Goal: Task Accomplishment & Management: Use online tool/utility

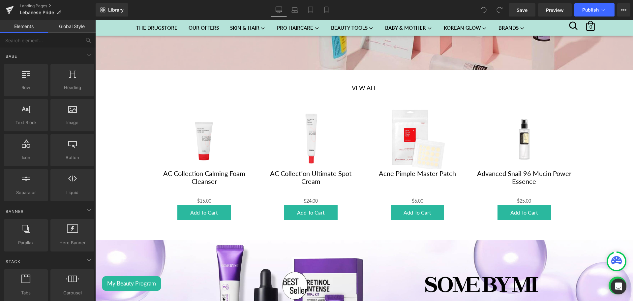
scroll to position [140, 0]
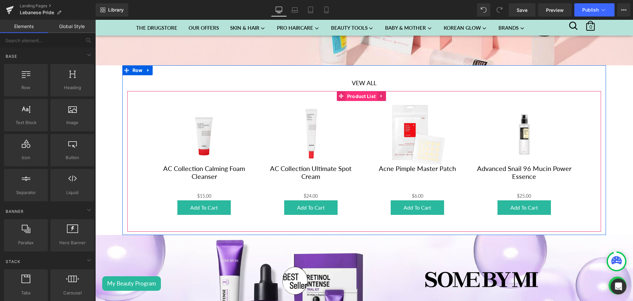
click at [353, 95] on span "Product List" at bounding box center [362, 96] width 32 height 10
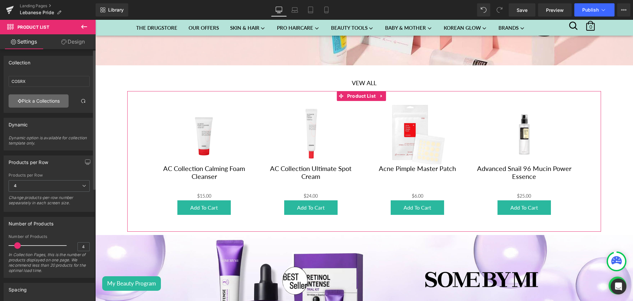
click at [37, 101] on link "Pick a Collections" at bounding box center [39, 100] width 60 height 13
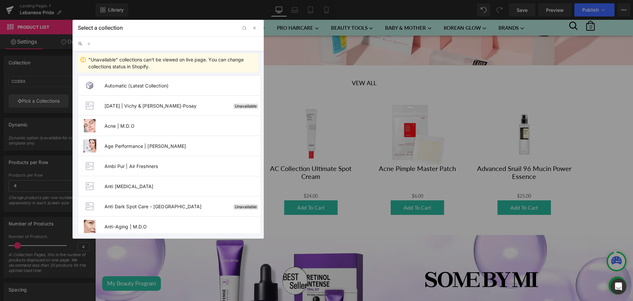
click at [116, 40] on input "a" at bounding box center [173, 43] width 171 height 15
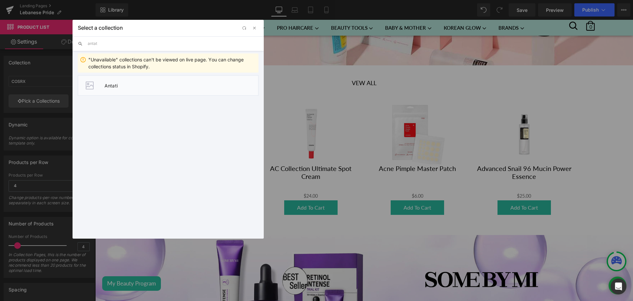
type input "antat"
click at [134, 79] on li "Antati" at bounding box center [168, 85] width 181 height 20
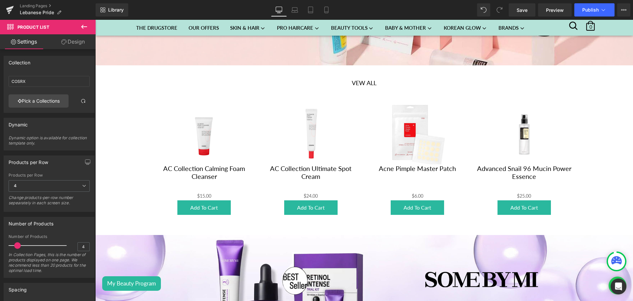
type input "Antati"
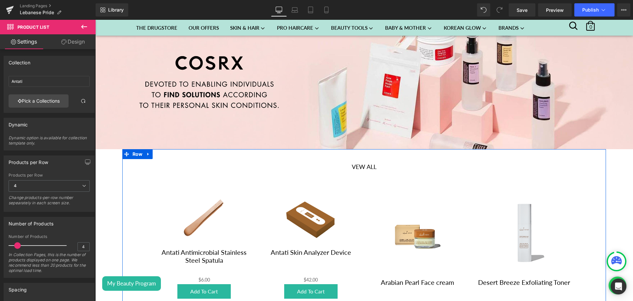
scroll to position [56, 0]
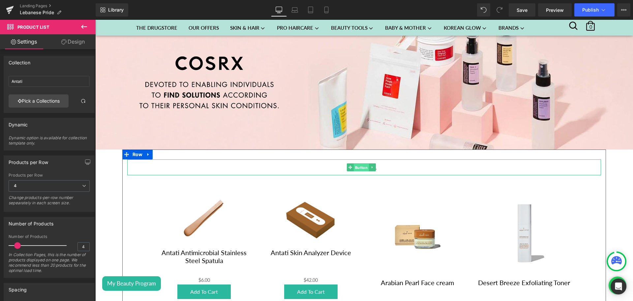
click at [359, 164] on span "Button" at bounding box center [361, 168] width 15 height 8
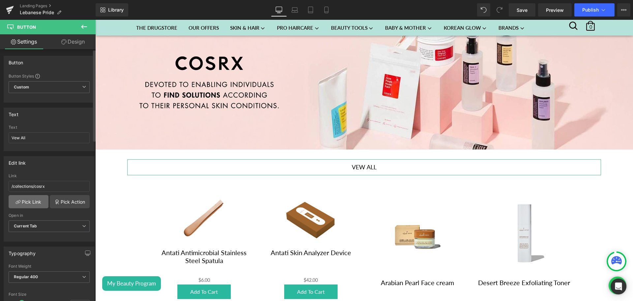
click at [20, 200] on link "Pick Link" at bounding box center [29, 201] width 40 height 13
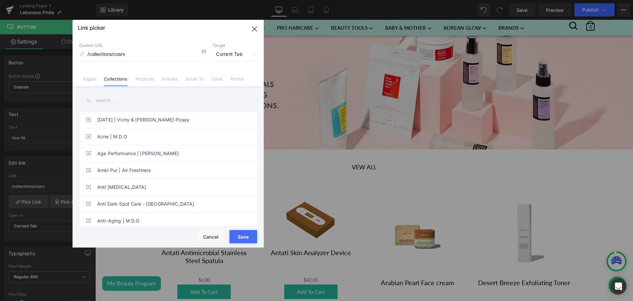
click at [106, 103] on input "text" at bounding box center [168, 100] width 178 height 15
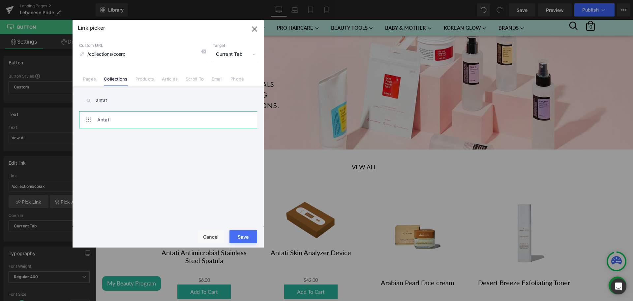
type input "antat"
click at [123, 112] on link "Antati" at bounding box center [169, 119] width 145 height 16
type input "/collections/antati"
click at [250, 233] on button "Save" at bounding box center [243, 236] width 28 height 13
type input "/collections/antati"
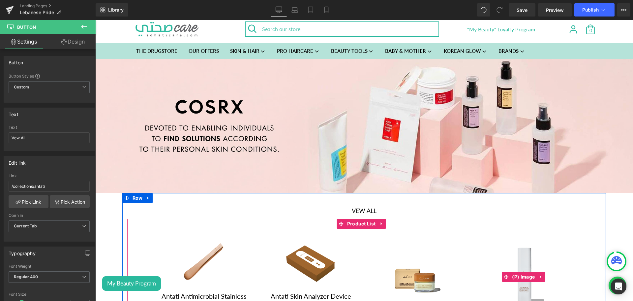
scroll to position [0, 0]
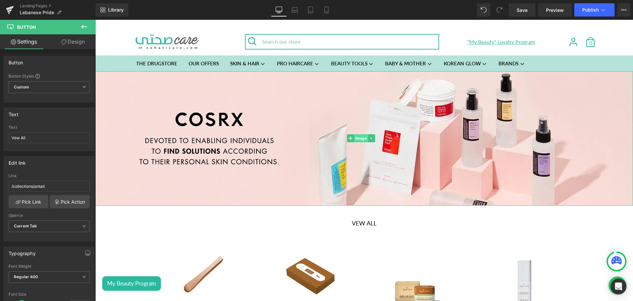
click at [360, 137] on span "Image" at bounding box center [361, 138] width 14 height 8
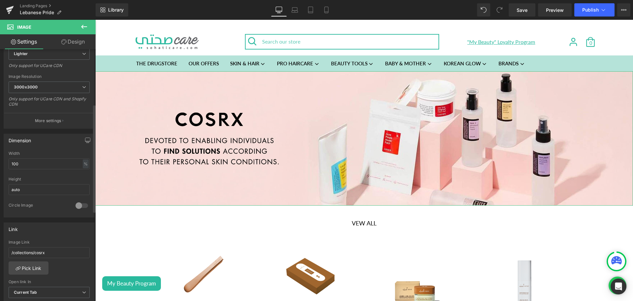
scroll to position [127, 0]
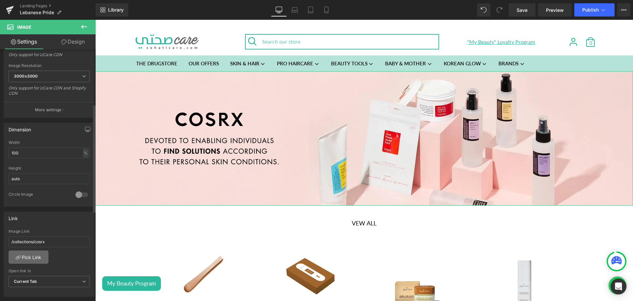
click at [32, 254] on link "Pick Link" at bounding box center [29, 256] width 40 height 13
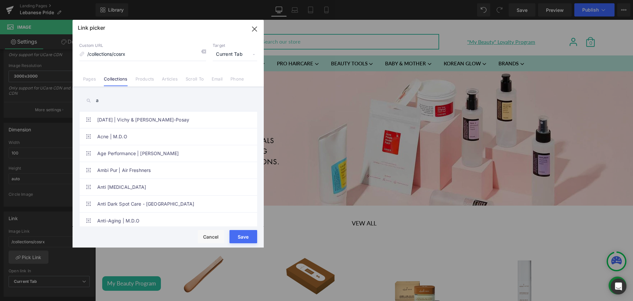
click at [105, 101] on input "a" at bounding box center [168, 100] width 178 height 15
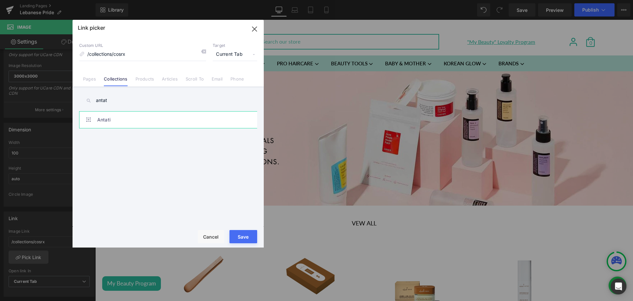
type input "antat"
click at [127, 116] on link "Antati" at bounding box center [169, 119] width 145 height 16
type input "/collections/antati"
click at [246, 239] on button "Save" at bounding box center [243, 236] width 28 height 13
type input "/collections/antati"
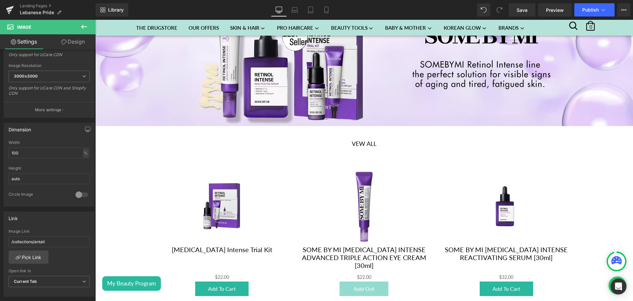
scroll to position [415, 0]
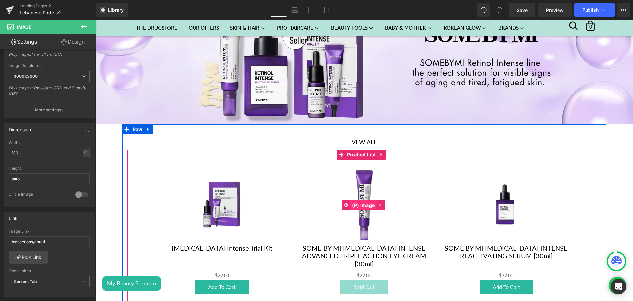
click at [357, 200] on span "(P) Image" at bounding box center [363, 205] width 26 height 10
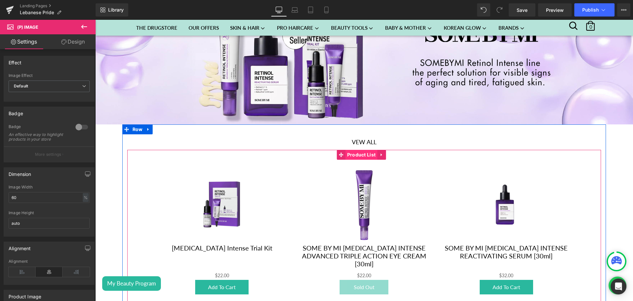
click at [354, 150] on span "Product List" at bounding box center [362, 155] width 32 height 10
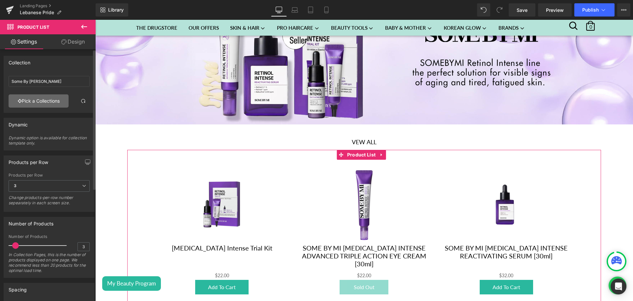
click at [29, 99] on link "Pick a Collections" at bounding box center [39, 100] width 60 height 13
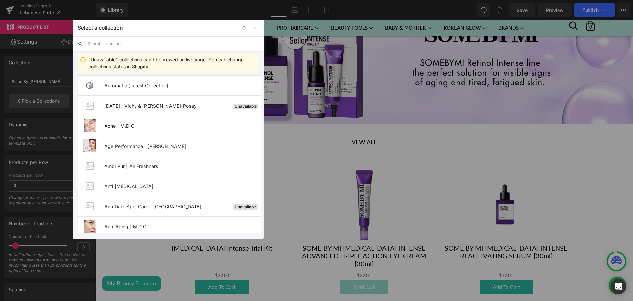
click at [105, 43] on input "text" at bounding box center [173, 43] width 171 height 15
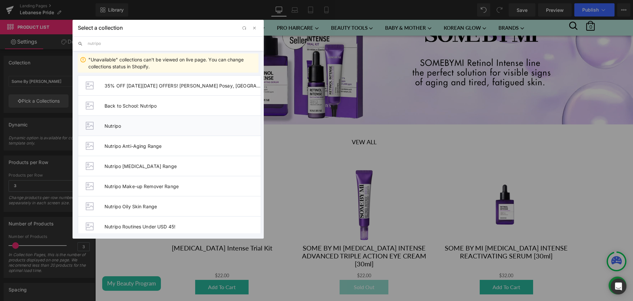
type input "nutripo"
click at [145, 122] on li "Nutripo" at bounding box center [169, 125] width 183 height 20
type input "Nutripo"
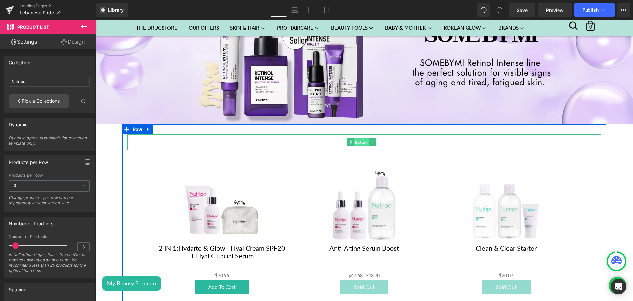
click at [357, 138] on span "Button" at bounding box center [361, 142] width 15 height 8
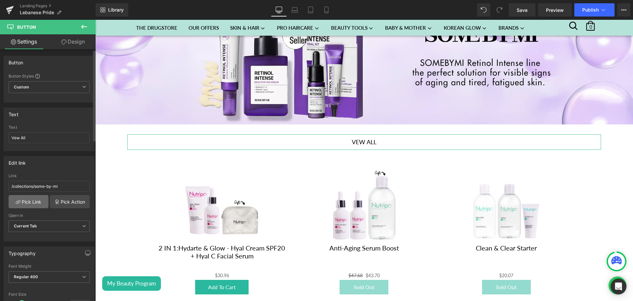
click at [34, 200] on link "Pick Link" at bounding box center [29, 201] width 40 height 13
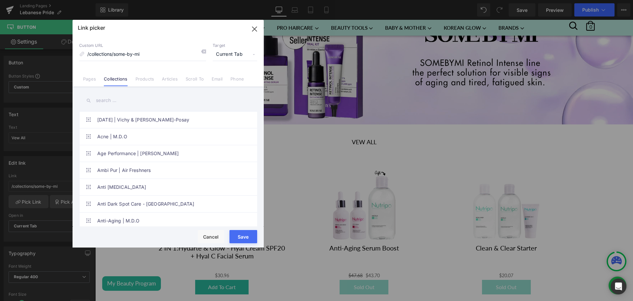
click at [107, 102] on input "text" at bounding box center [168, 100] width 178 height 15
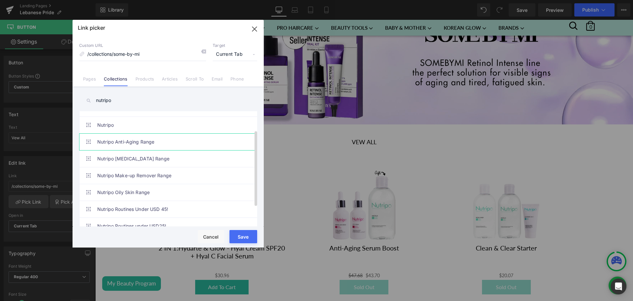
scroll to position [28, 0]
type input "nutripo"
click at [168, 191] on link "Nutripo Oily Skin Range" at bounding box center [169, 192] width 145 height 16
click at [135, 126] on link "Nutripo" at bounding box center [169, 125] width 145 height 16
type input "/collections/nutripo"
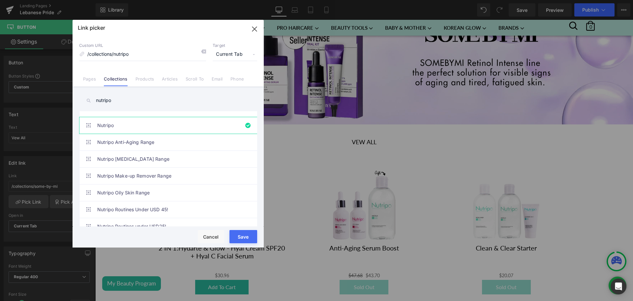
drag, startPoint x: 239, startPoint y: 237, endPoint x: 195, endPoint y: 207, distance: 53.5
click at [239, 237] on button "Save" at bounding box center [243, 236] width 28 height 13
type input "/collections/nutripo"
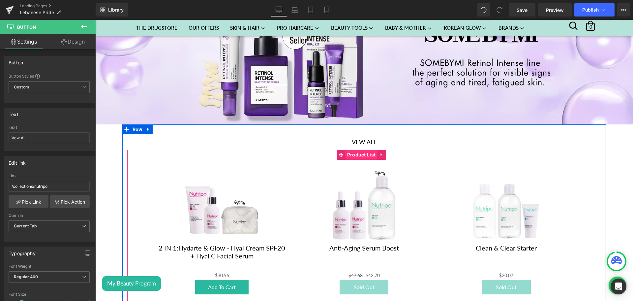
click at [357, 155] on span "Product List" at bounding box center [362, 155] width 32 height 10
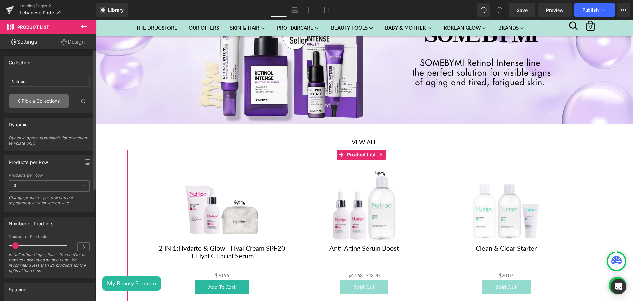
click at [40, 101] on link "Pick a Collections" at bounding box center [39, 100] width 60 height 13
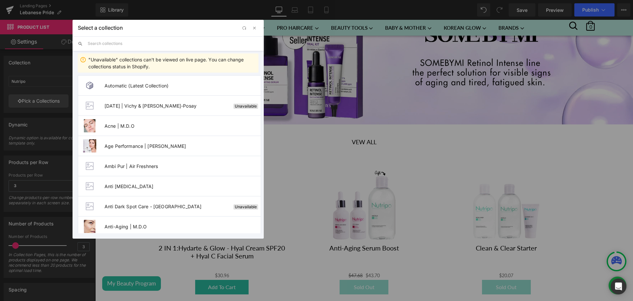
click at [109, 48] on input "text" at bounding box center [173, 43] width 171 height 15
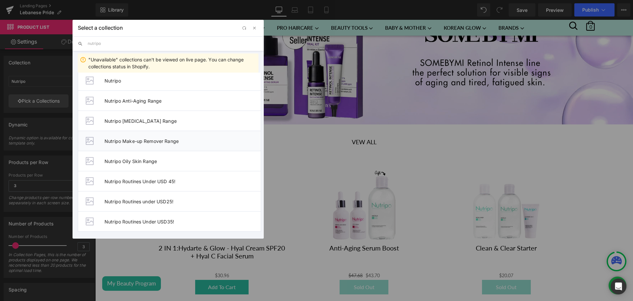
scroll to position [0, 0]
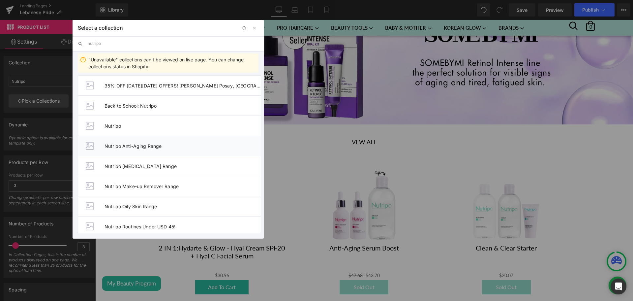
type input "nutripo"
click at [163, 143] on span "Nutripo Anti-Aging Range" at bounding box center [183, 146] width 156 height 6
type input "Nutripo Anti-Aging Range"
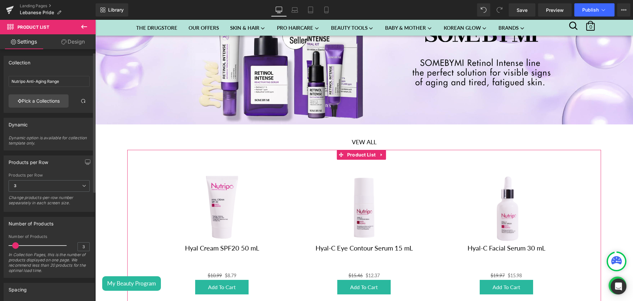
scroll to position [15, 0]
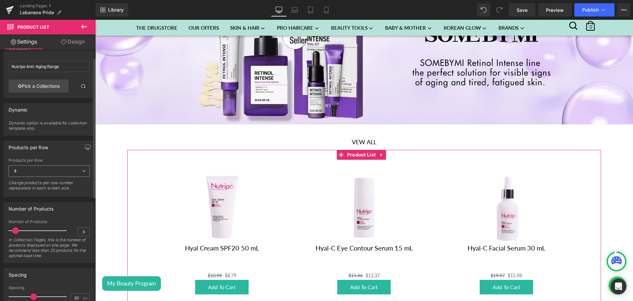
click at [28, 176] on span "3" at bounding box center [49, 171] width 81 height 12
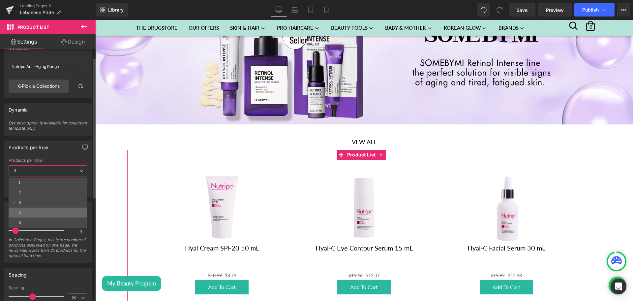
drag, startPoint x: 32, startPoint y: 209, endPoint x: 136, endPoint y: 147, distance: 120.8
click at [32, 209] on li "4" at bounding box center [48, 212] width 78 height 10
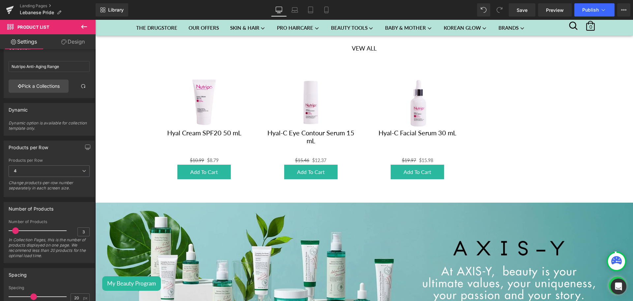
scroll to position [509, 0]
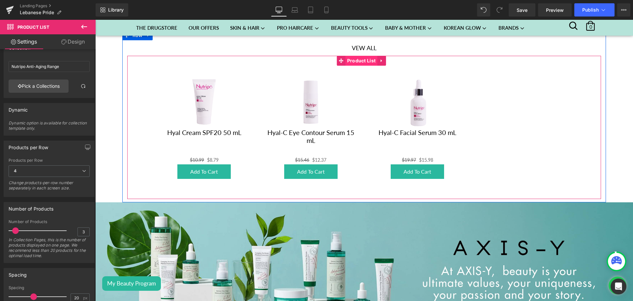
click at [356, 57] on span "Product List" at bounding box center [362, 61] width 32 height 10
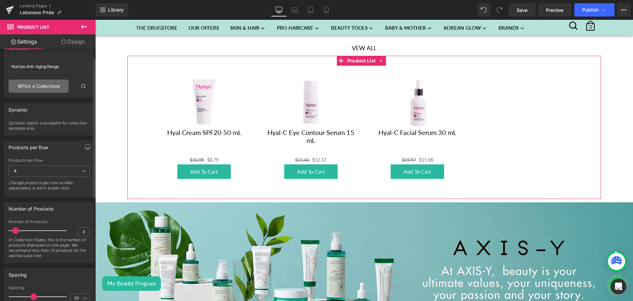
click at [31, 85] on link "Pick a Collections" at bounding box center [39, 85] width 60 height 13
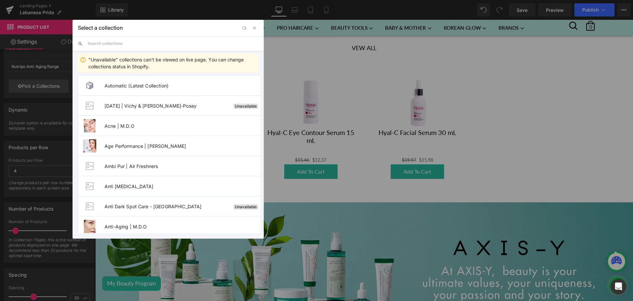
click at [105, 43] on input "text" at bounding box center [173, 43] width 171 height 15
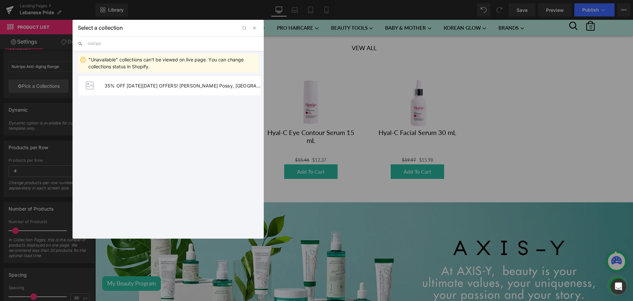
type input "nutripo"
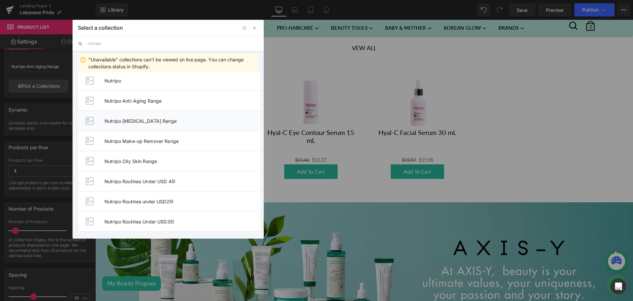
scroll to position [45, 0]
click at [155, 166] on li "Nutripo Oily Skin Range" at bounding box center [169, 161] width 183 height 20
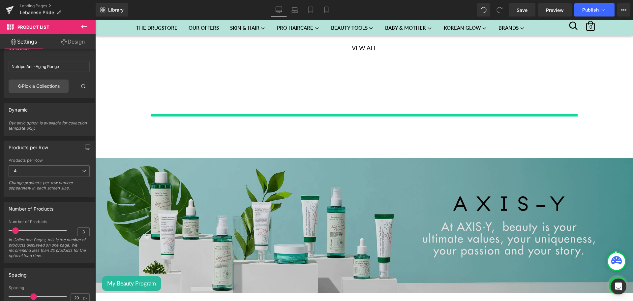
type input "Nutripo Oily Skin Range"
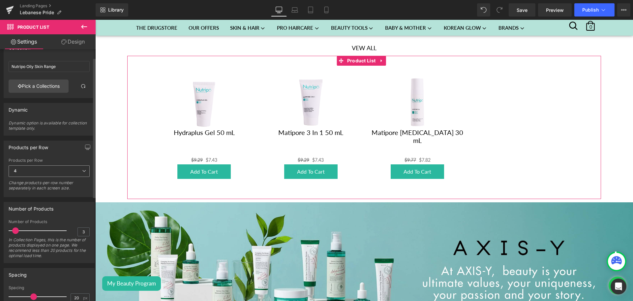
click at [67, 174] on span "4" at bounding box center [49, 171] width 81 height 12
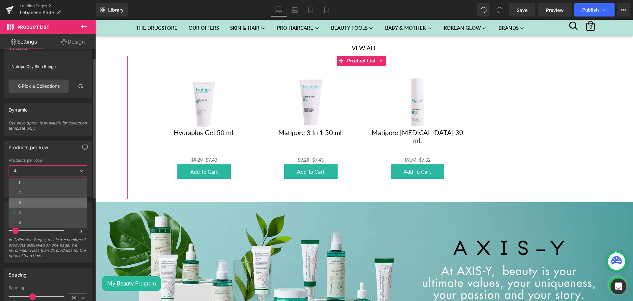
drag, startPoint x: 31, startPoint y: 200, endPoint x: 94, endPoint y: 150, distance: 81.2
click at [31, 200] on li "3" at bounding box center [48, 202] width 78 height 10
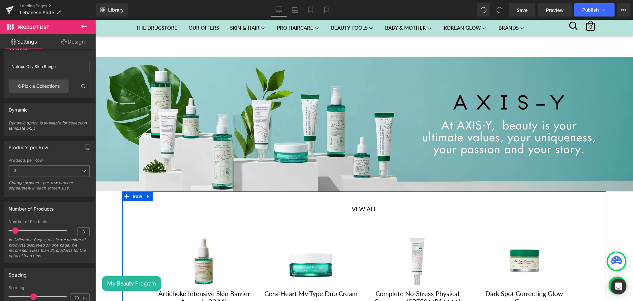
scroll to position [676, 0]
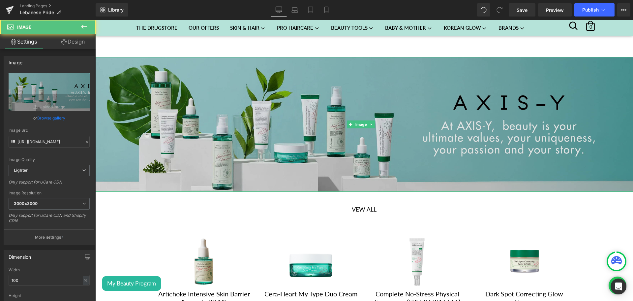
click at [366, 103] on img at bounding box center [364, 124] width 538 height 135
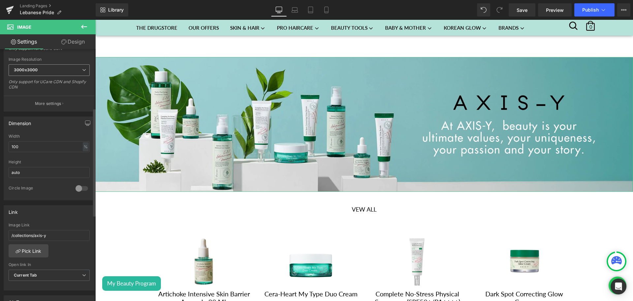
scroll to position [137, 0]
click at [20, 240] on link "Pick Link" at bounding box center [29, 246] width 40 height 13
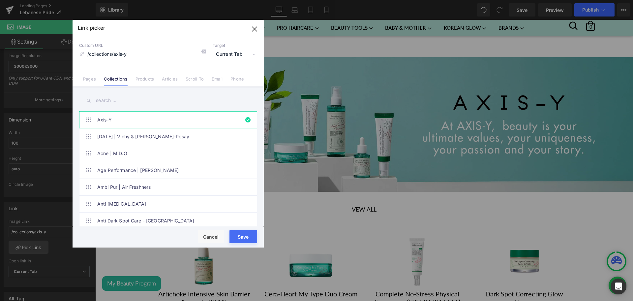
click at [113, 99] on input "text" at bounding box center [168, 100] width 178 height 15
type input "beesli"
click at [132, 136] on link "Beesline" at bounding box center [169, 136] width 145 height 16
type input "/collections/beesline"
click at [250, 238] on button "Save" at bounding box center [243, 236] width 28 height 13
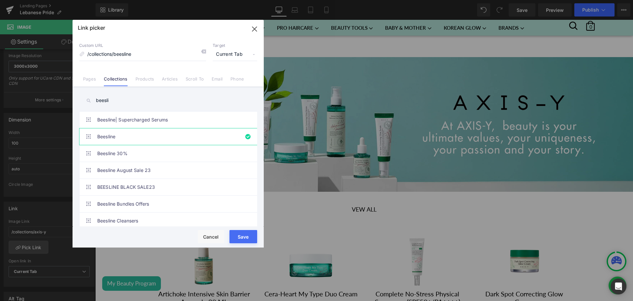
type input "/collections/beesline"
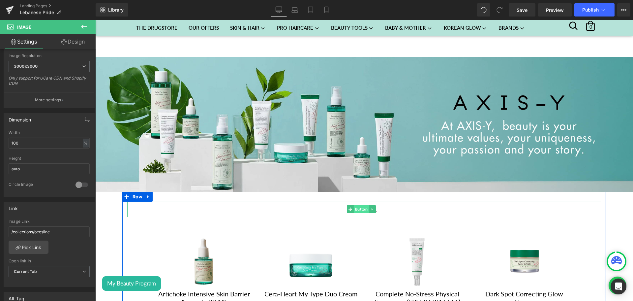
click at [362, 205] on span "Button" at bounding box center [361, 209] width 15 height 8
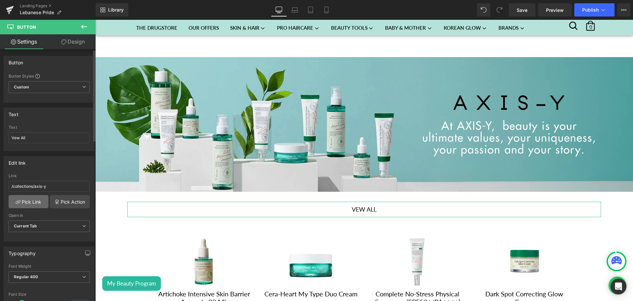
click at [36, 197] on link "Pick Link" at bounding box center [29, 201] width 40 height 13
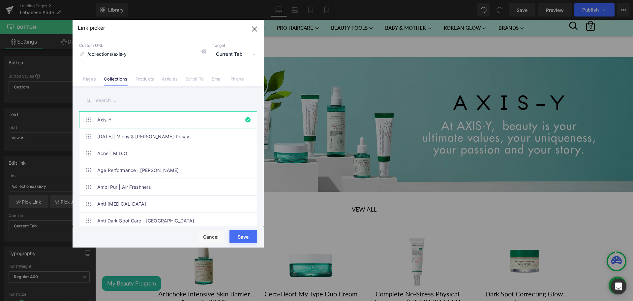
click at [103, 108] on div "Axis-Y [DATE] | Vichy & [PERSON_NAME]-Posay Acne | M.D.O Age Performance | [PER…" at bounding box center [168, 156] width 191 height 141
click at [104, 101] on input "text" at bounding box center [168, 100] width 178 height 15
type input "beesline"
click at [153, 133] on link "Beesline" at bounding box center [169, 136] width 145 height 16
type input "/collections/beesline"
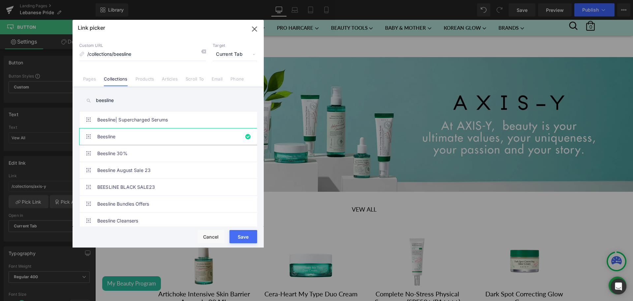
click at [249, 237] on button "Save" at bounding box center [243, 236] width 28 height 13
type input "/collections/beesline"
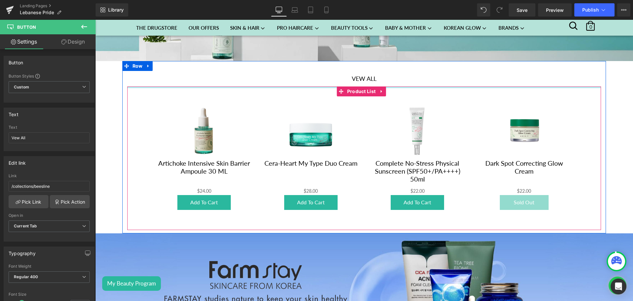
scroll to position [814, 0]
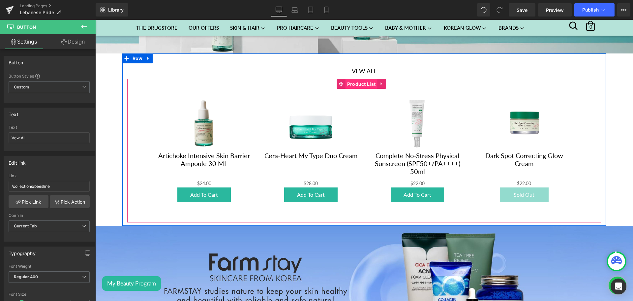
click at [357, 79] on span "Product List" at bounding box center [362, 84] width 32 height 10
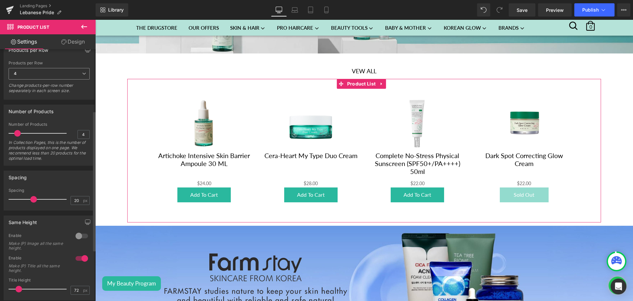
scroll to position [0, 0]
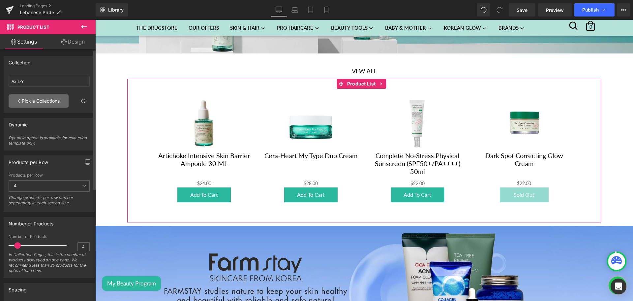
click at [23, 103] on link "Pick a Collections" at bounding box center [39, 100] width 60 height 13
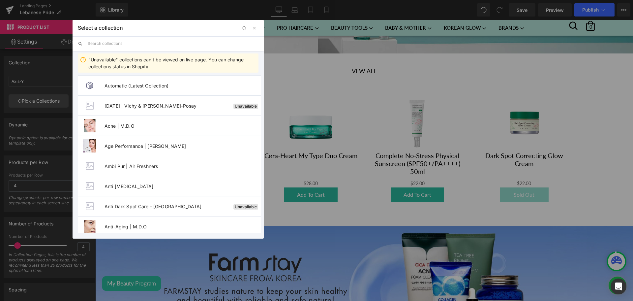
click at [107, 43] on input "text" at bounding box center [173, 43] width 171 height 15
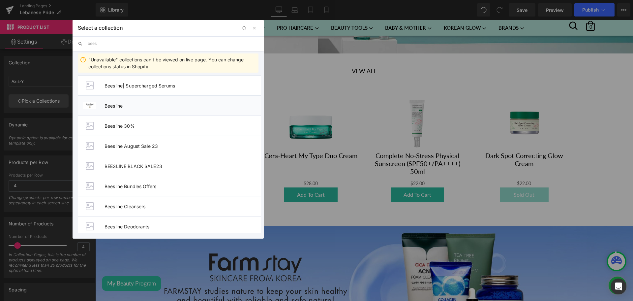
type input "beesl"
click at [131, 110] on li "Beesline" at bounding box center [169, 105] width 183 height 20
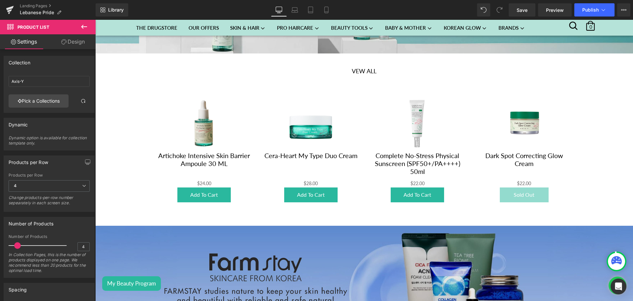
type input "Beesline"
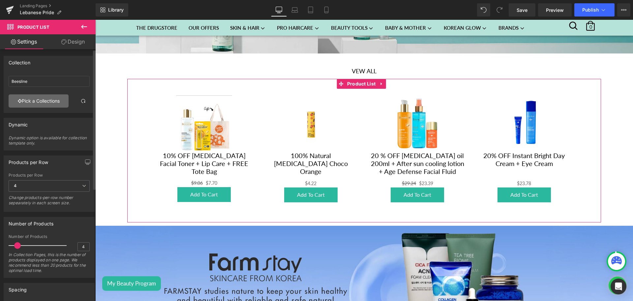
click at [29, 103] on link "Pick a Collections" at bounding box center [39, 100] width 60 height 13
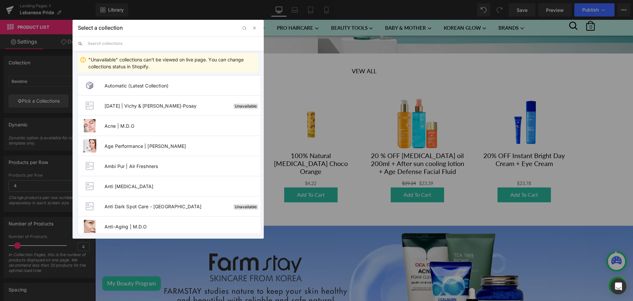
click at [115, 44] on input "text" at bounding box center [173, 43] width 171 height 15
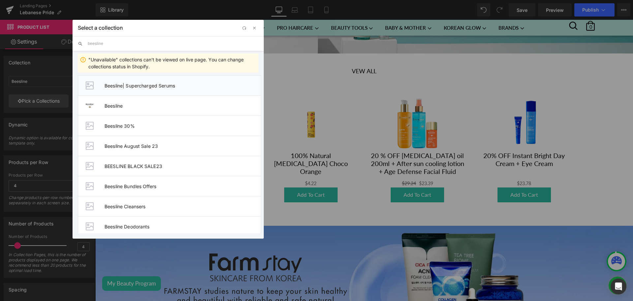
type input "beesline"
click at [139, 91] on li "Beesline| Supercharged Serums" at bounding box center [169, 85] width 183 height 20
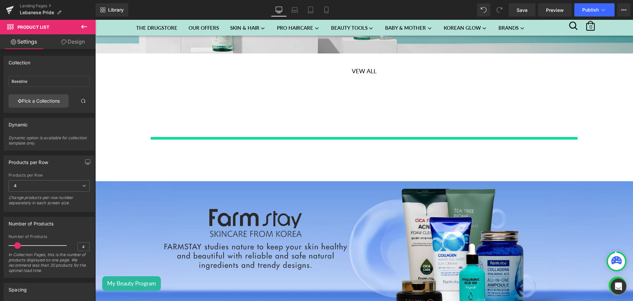
type input "Beesline| Supercharged Serums"
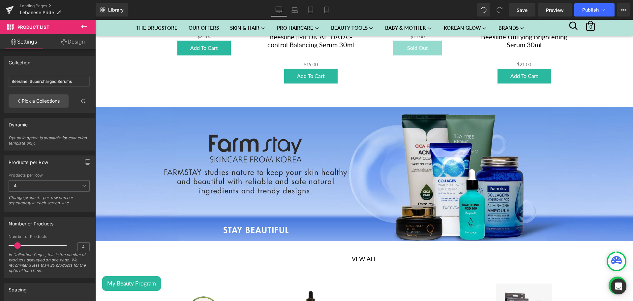
scroll to position [1004, 0]
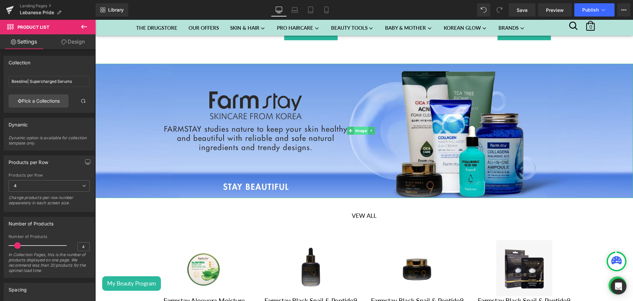
click at [354, 127] on span "Image" at bounding box center [361, 131] width 14 height 8
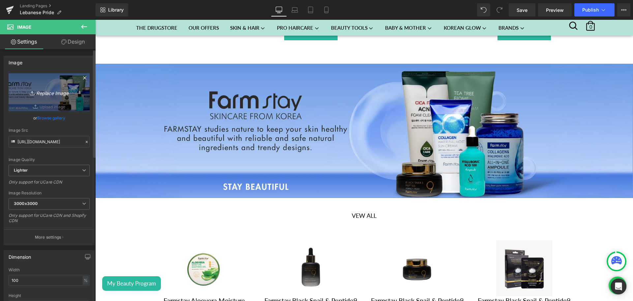
click at [23, 92] on icon "Replace Image" at bounding box center [49, 92] width 53 height 8
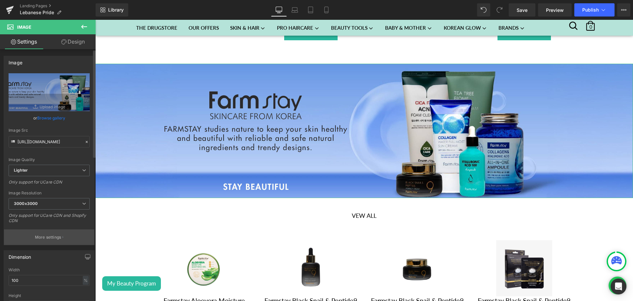
scroll to position [159, 0]
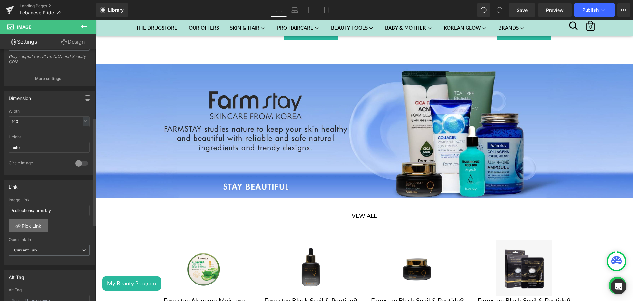
click at [29, 224] on link "Pick Link" at bounding box center [29, 225] width 40 height 13
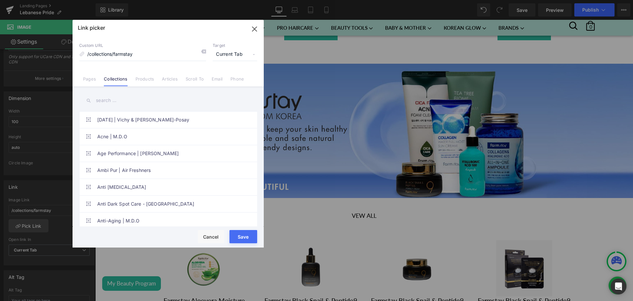
click at [103, 100] on input "text" at bounding box center [168, 100] width 178 height 15
type input "potion kitche"
click at [131, 141] on link "Potion Kitchen" at bounding box center [169, 136] width 145 height 16
type input "/collections/potion-kitchen"
click at [248, 235] on button "Save" at bounding box center [243, 236] width 28 height 13
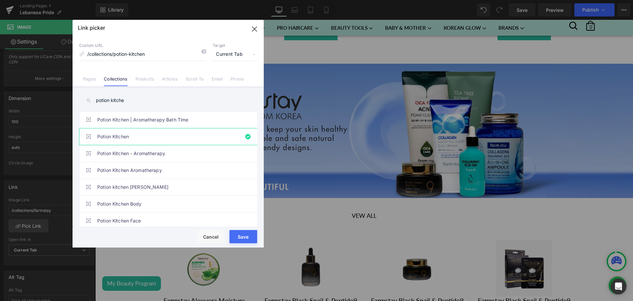
type input "/collections/potion-kitchen"
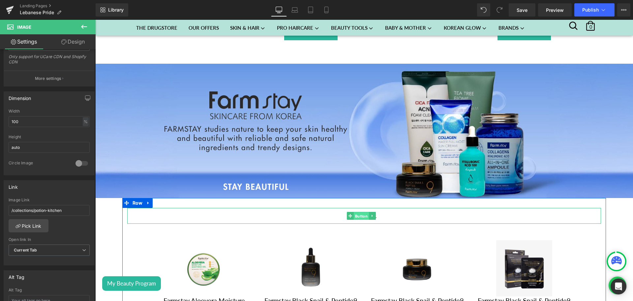
click at [361, 212] on span "Button" at bounding box center [361, 216] width 15 height 8
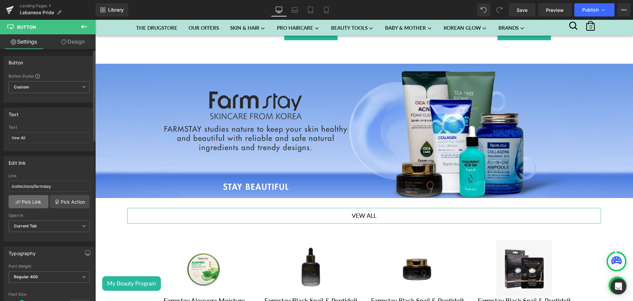
click at [32, 202] on link "Pick Link" at bounding box center [29, 201] width 40 height 13
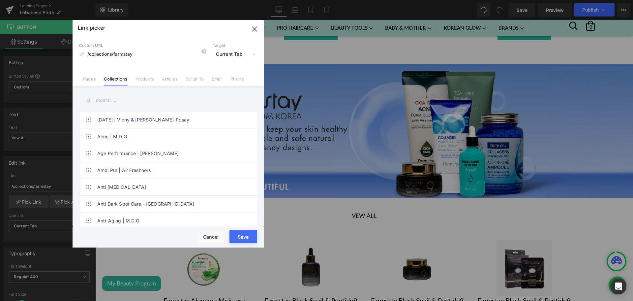
click at [115, 101] on input "text" at bounding box center [168, 100] width 178 height 15
type input "potion"
click at [140, 142] on link "Potion Kitchen" at bounding box center [169, 136] width 145 height 16
type input "/collections/potion-kitchen"
click at [237, 238] on button "Save" at bounding box center [243, 236] width 28 height 13
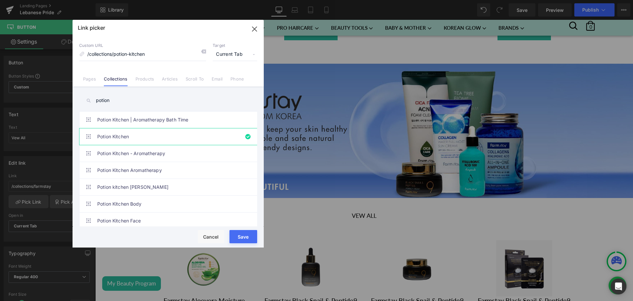
type input "/collections/potion-kitchen"
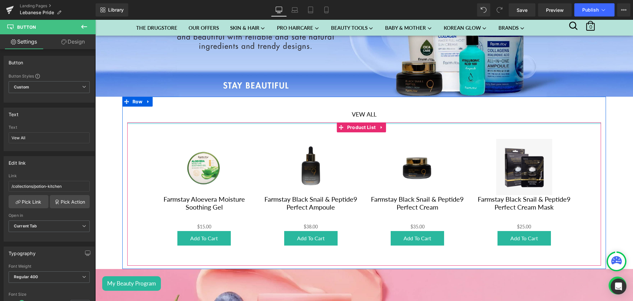
scroll to position [1105, 0]
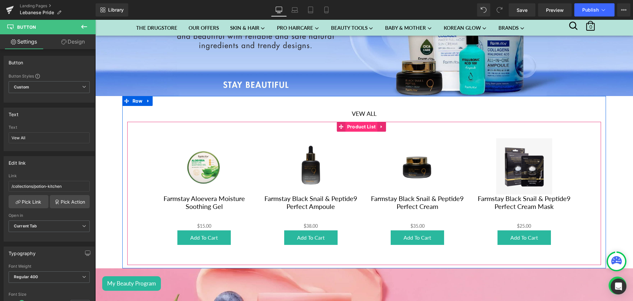
click at [359, 122] on span "Product List" at bounding box center [362, 127] width 32 height 10
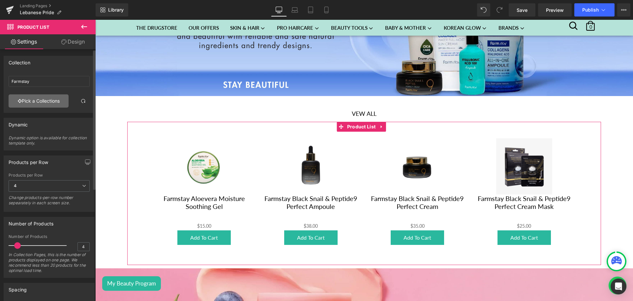
click at [38, 100] on link "Pick a Collections" at bounding box center [39, 100] width 60 height 13
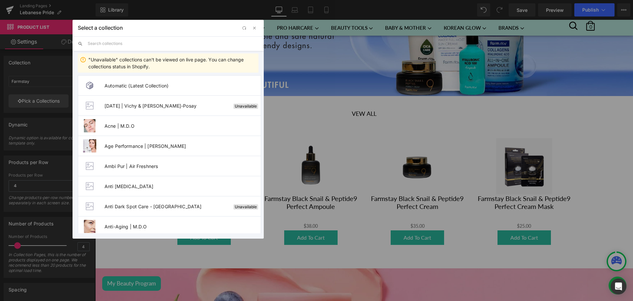
click at [124, 42] on input "text" at bounding box center [173, 43] width 171 height 15
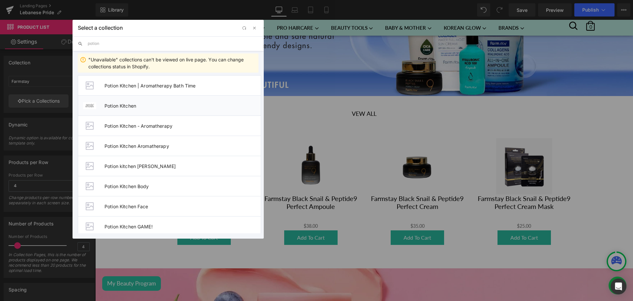
type input "potion"
click at [133, 108] on span "Potion Kitchen" at bounding box center [183, 106] width 156 height 6
type input "Potion Kitchen"
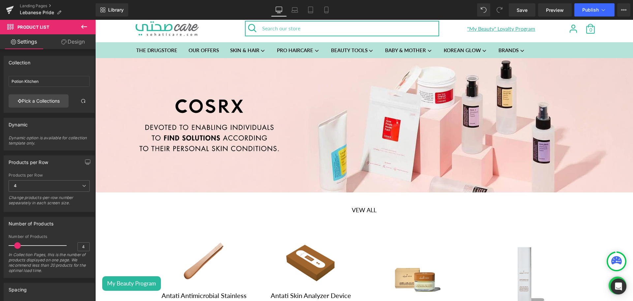
scroll to position [0, 0]
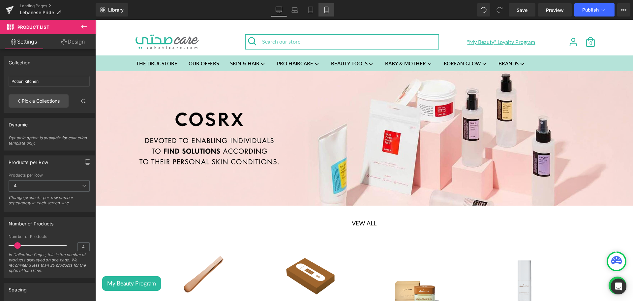
click at [326, 11] on icon at bounding box center [326, 10] width 7 height 7
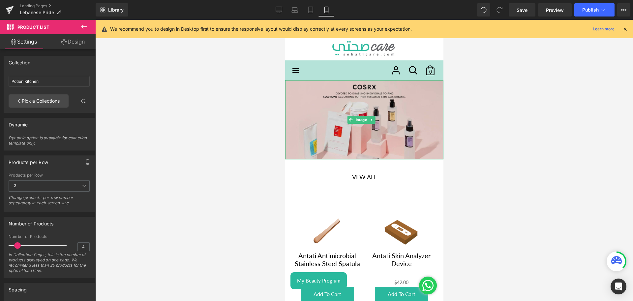
click at [355, 104] on img at bounding box center [364, 119] width 158 height 79
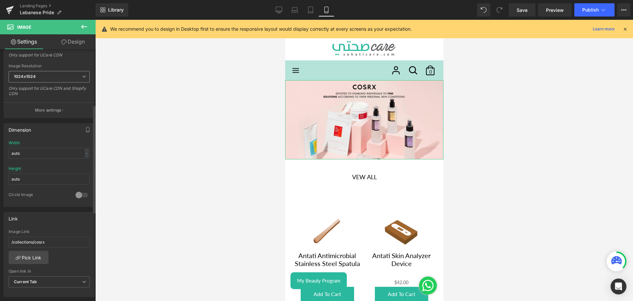
scroll to position [130, 0]
click at [31, 256] on link "Pick Link" at bounding box center [29, 253] width 40 height 13
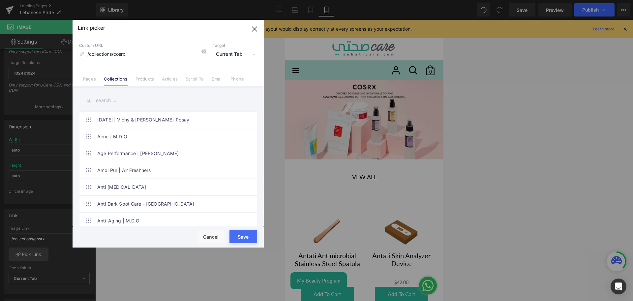
click at [101, 99] on input "text" at bounding box center [168, 100] width 178 height 15
type input "anta"
click at [136, 122] on link "Antati" at bounding box center [169, 119] width 145 height 16
type input "/collections/antati"
click at [241, 235] on button "Save" at bounding box center [243, 236] width 28 height 13
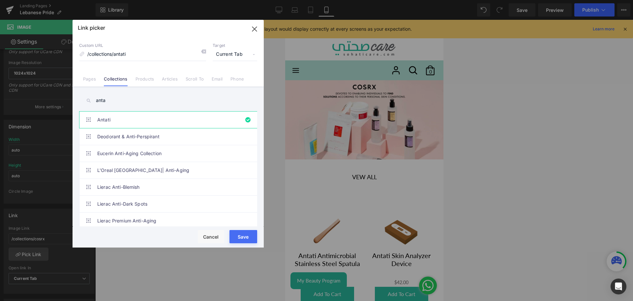
type input "/collections/antati"
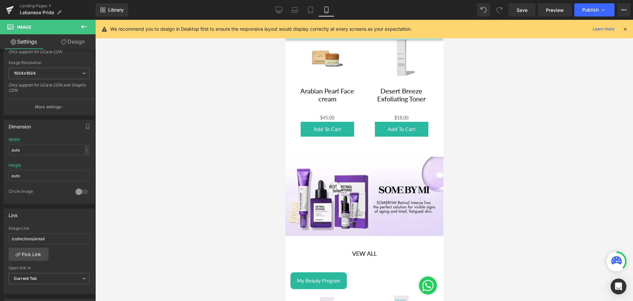
scroll to position [356, 0]
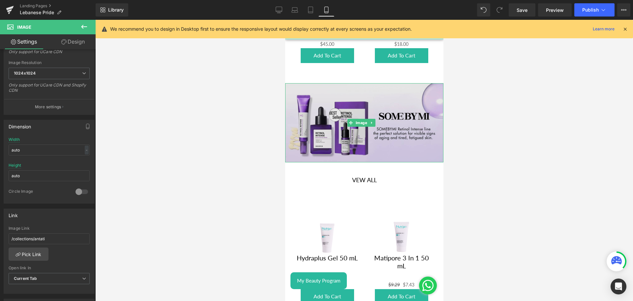
click at [364, 140] on img at bounding box center [364, 122] width 158 height 79
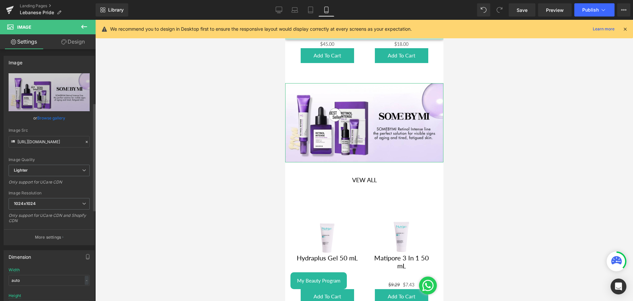
scroll to position [165, 0]
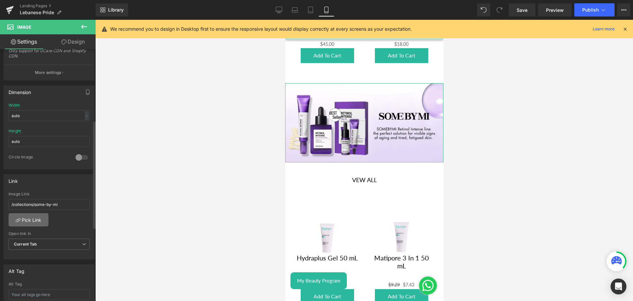
click at [28, 224] on link "Pick Link" at bounding box center [29, 219] width 40 height 13
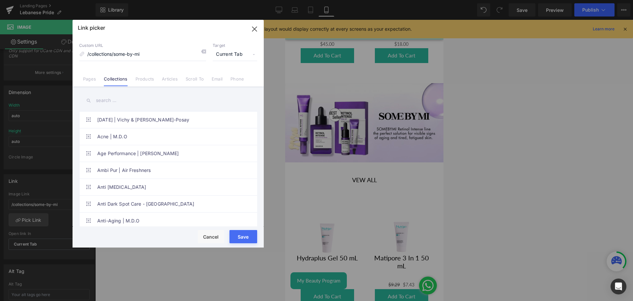
click at [104, 102] on input "text" at bounding box center [168, 100] width 178 height 15
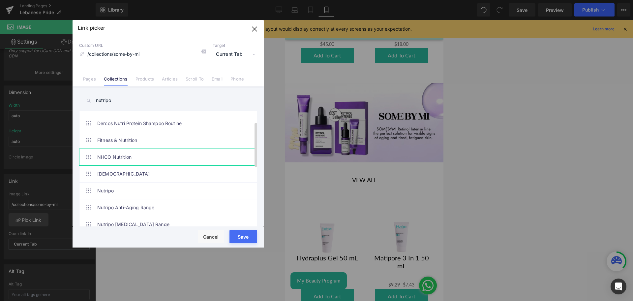
scroll to position [33, 0]
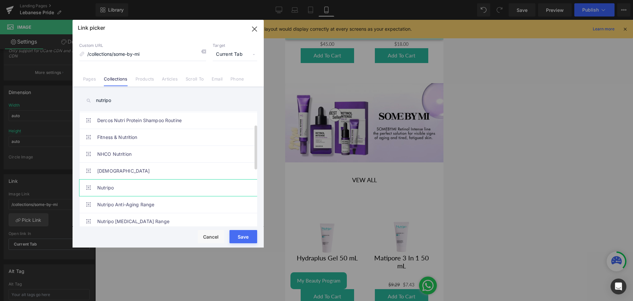
type input "nutripo"
click at [134, 187] on link "Nutripo" at bounding box center [169, 187] width 145 height 16
type input "/collections/nutripo"
click at [249, 235] on button "Save" at bounding box center [243, 236] width 28 height 13
type input "/collections/nutripo"
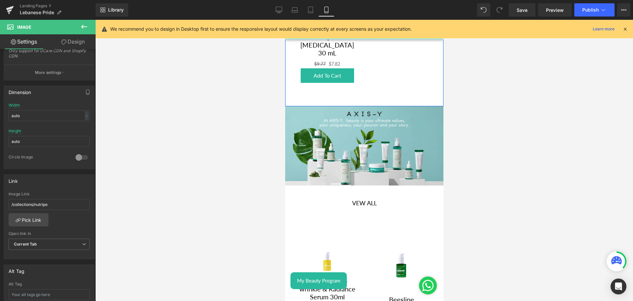
scroll to position [726, 0]
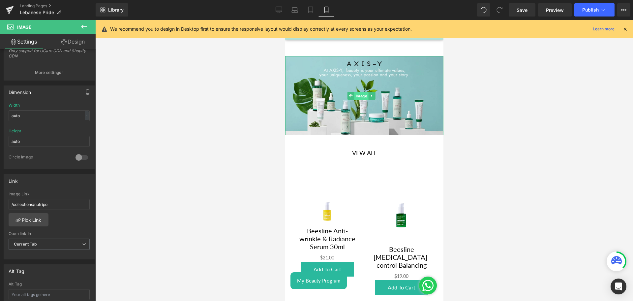
click at [357, 92] on span "Image" at bounding box center [361, 96] width 14 height 8
click at [29, 221] on link "Pick Link" at bounding box center [29, 218] width 40 height 13
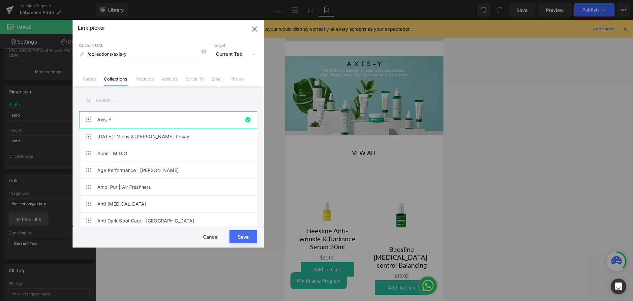
click at [100, 97] on input "text" at bounding box center [168, 100] width 178 height 15
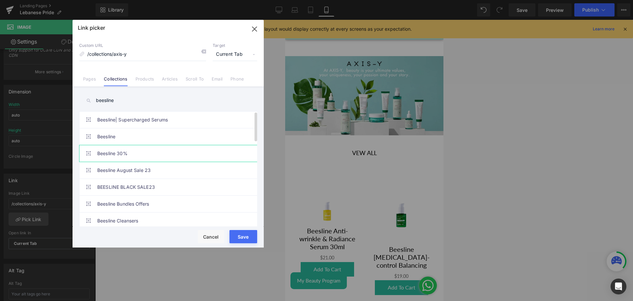
type input "beesline"
click at [167, 145] on link "Beesline 30%" at bounding box center [169, 153] width 145 height 16
click at [164, 138] on link "Beesline" at bounding box center [169, 136] width 145 height 16
type input "/collections/beesline"
click at [239, 234] on button "Save" at bounding box center [243, 236] width 28 height 13
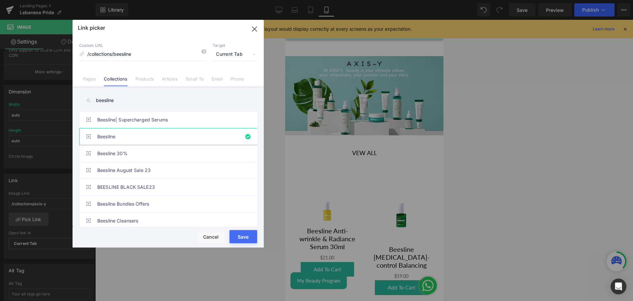
type input "/collections/beesline"
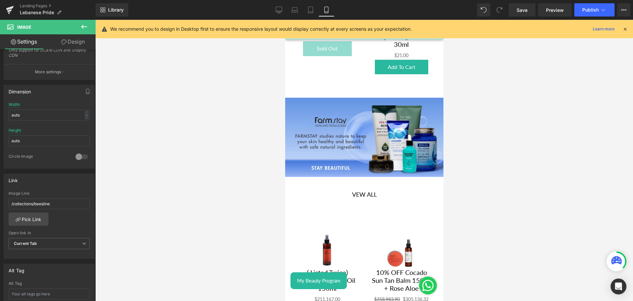
scroll to position [1066, 0]
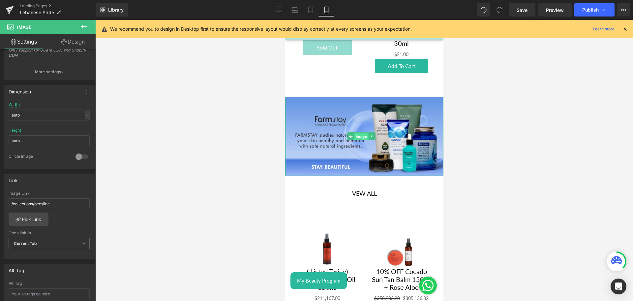
click at [356, 133] on span "Image" at bounding box center [361, 137] width 14 height 8
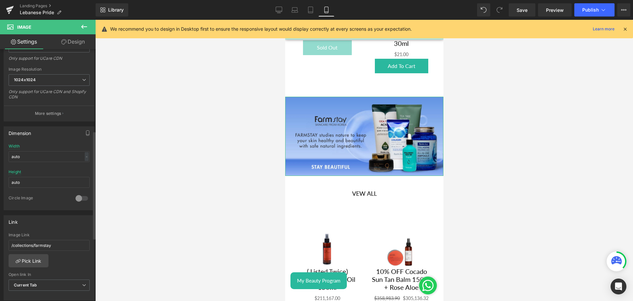
scroll to position [190, 0]
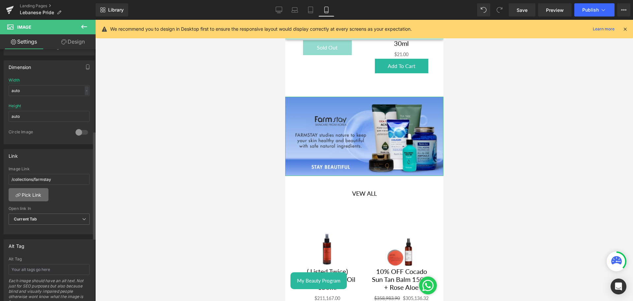
click at [27, 199] on link "Pick Link" at bounding box center [29, 194] width 40 height 13
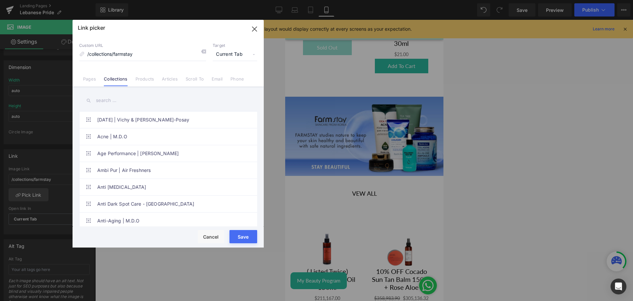
click at [115, 95] on input "text" at bounding box center [168, 100] width 178 height 15
type input "potion"
click at [122, 133] on link "Potion Kitchen" at bounding box center [169, 136] width 145 height 16
type input "/collections/potion-kitchen"
click at [251, 234] on button "Save" at bounding box center [243, 236] width 28 height 13
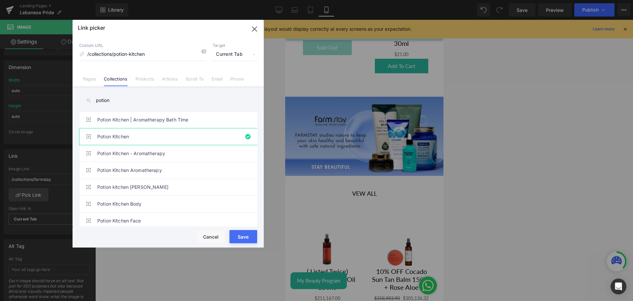
type input "/collections/potion-kitchen"
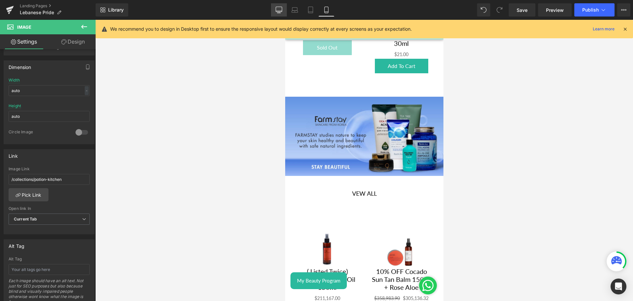
click at [280, 14] on link "Desktop" at bounding box center [279, 9] width 16 height 13
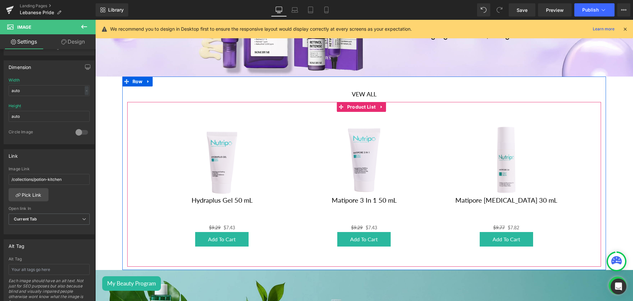
scroll to position [458, 0]
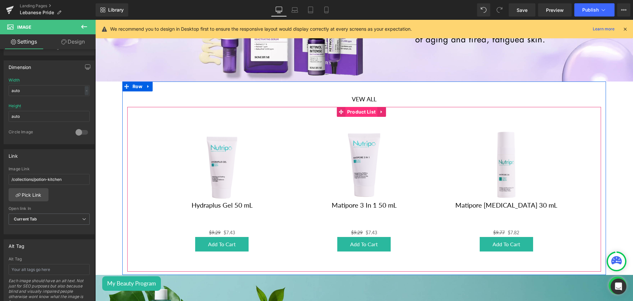
click at [354, 109] on span "Product List" at bounding box center [362, 112] width 32 height 10
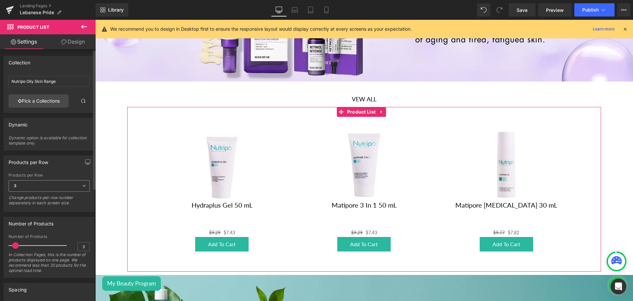
click at [28, 187] on span "3" at bounding box center [49, 186] width 81 height 12
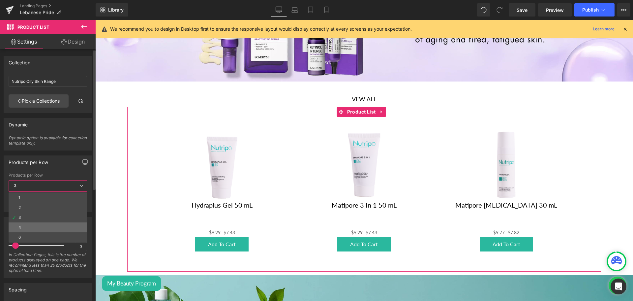
click at [27, 224] on li "4" at bounding box center [48, 227] width 78 height 10
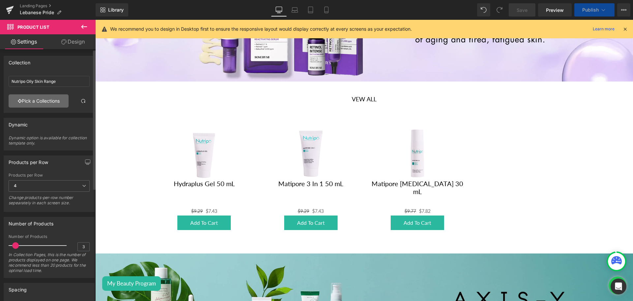
click at [38, 102] on link "Pick a Collections" at bounding box center [39, 100] width 60 height 13
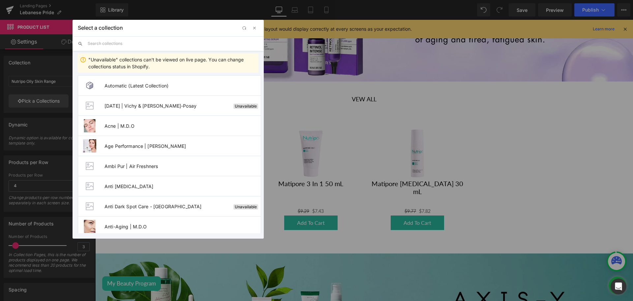
click at [118, 43] on input "text" at bounding box center [173, 43] width 171 height 15
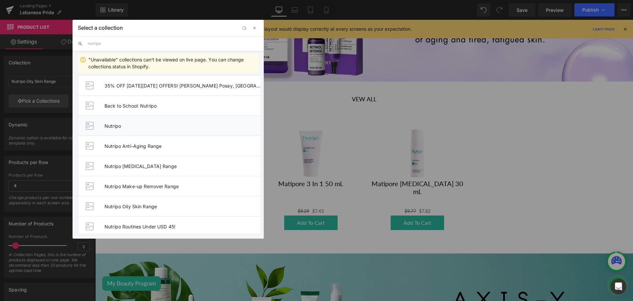
type input "nutripo"
click at [112, 130] on li "Nutripo" at bounding box center [169, 125] width 183 height 20
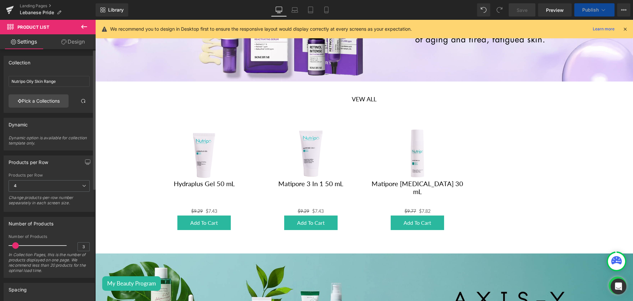
type input "Nutripo"
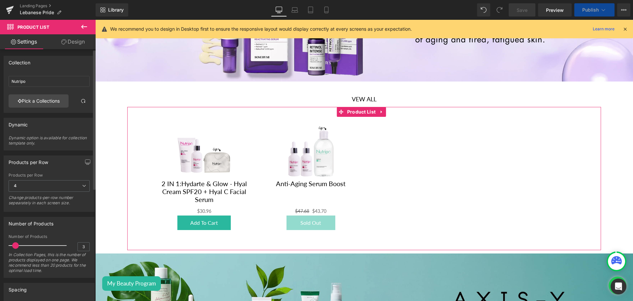
scroll to position [0, 0]
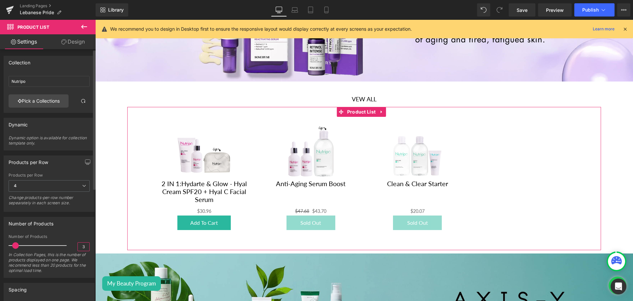
drag, startPoint x: 80, startPoint y: 249, endPoint x: 88, endPoint y: 247, distance: 8.5
click at [88, 247] on div "3 Number of Products 3 In Collection Pages, this is the number of products disp…" at bounding box center [49, 255] width 90 height 43
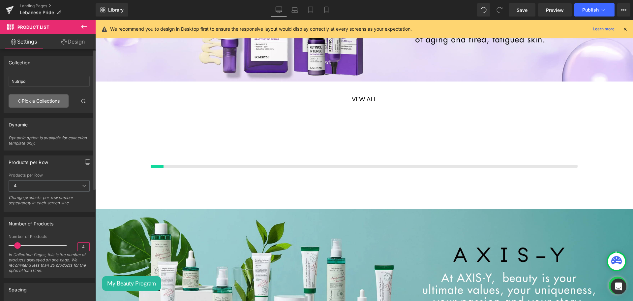
type input "4"
click at [29, 106] on link "Pick a Collections" at bounding box center [39, 100] width 60 height 13
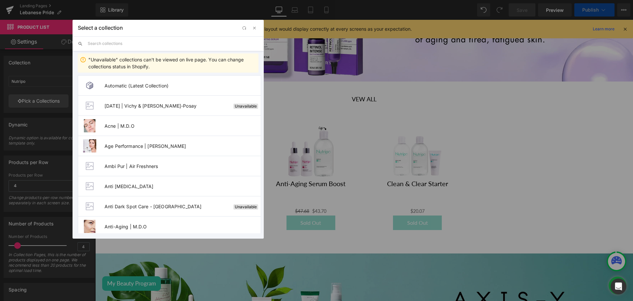
click at [105, 41] on input "text" at bounding box center [173, 43] width 171 height 15
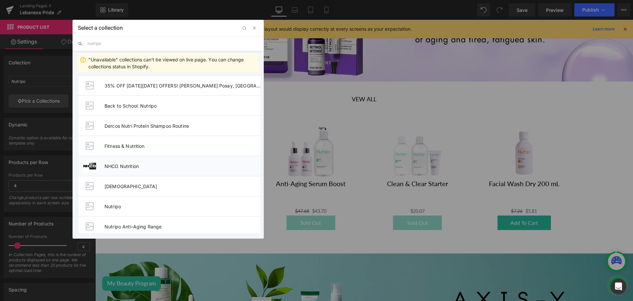
scroll to position [23, 0]
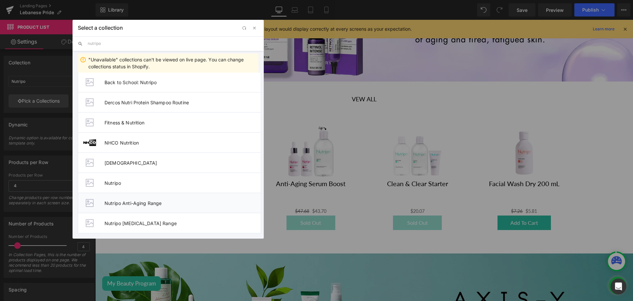
type input "nutripo"
click at [143, 199] on li "Nutripo Anti-Aging Range" at bounding box center [169, 203] width 183 height 20
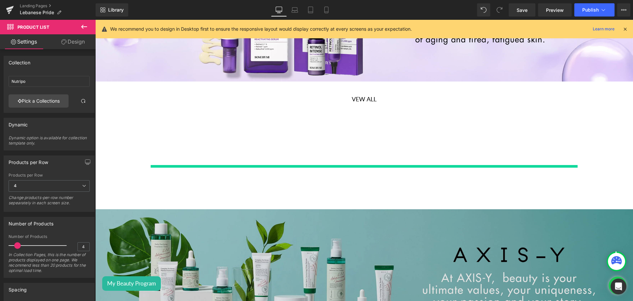
type input "Nutripo Anti-Aging Range"
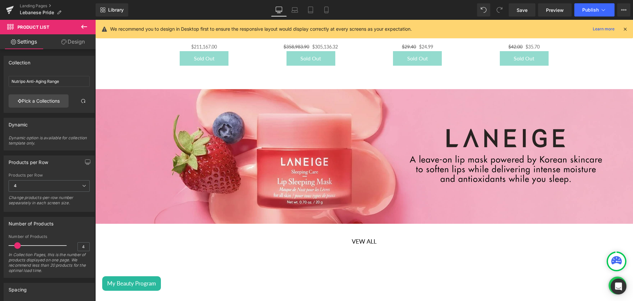
scroll to position [1263, 0]
click at [525, 12] on span "Save" at bounding box center [522, 10] width 11 height 7
click at [586, 5] on button "Publish" at bounding box center [594, 9] width 40 height 13
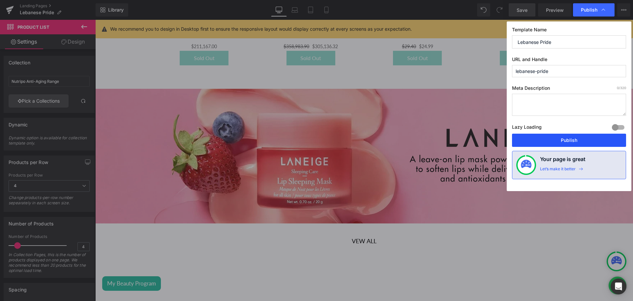
click at [543, 139] on button "Publish" at bounding box center [569, 140] width 114 height 13
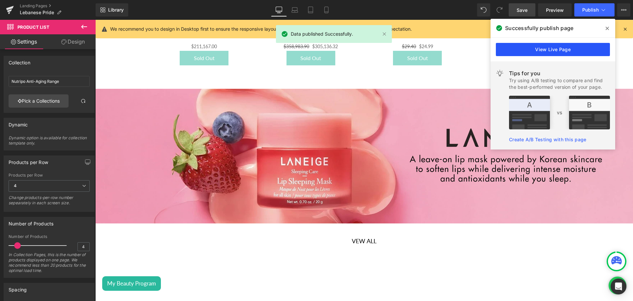
click at [561, 47] on link "View Live Page" at bounding box center [553, 49] width 114 height 13
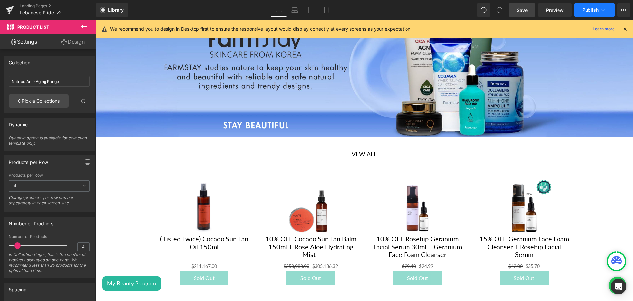
click at [589, 4] on button "Publish" at bounding box center [594, 9] width 40 height 13
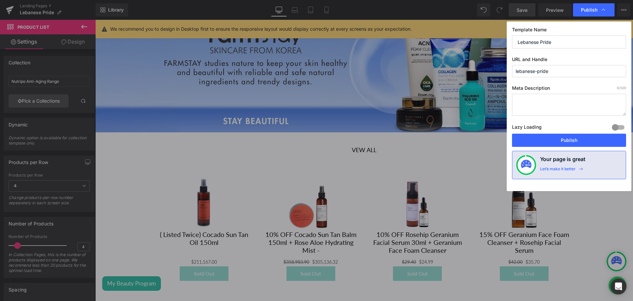
scroll to position [1048, 0]
click at [550, 137] on button "Publish" at bounding box center [569, 140] width 114 height 13
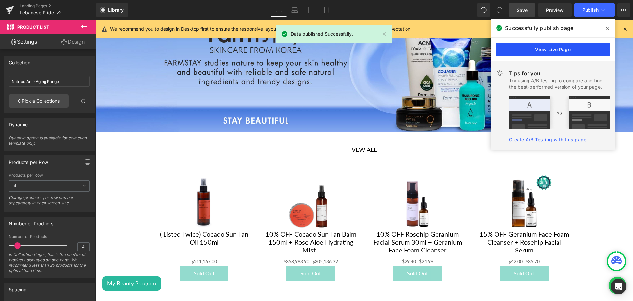
click at [534, 48] on link "View Live Page" at bounding box center [553, 49] width 114 height 13
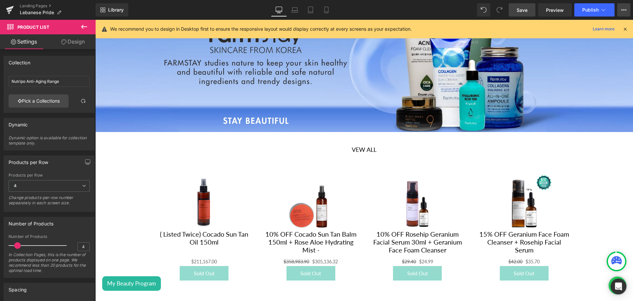
click at [625, 9] on icon at bounding box center [623, 9] width 5 height 5
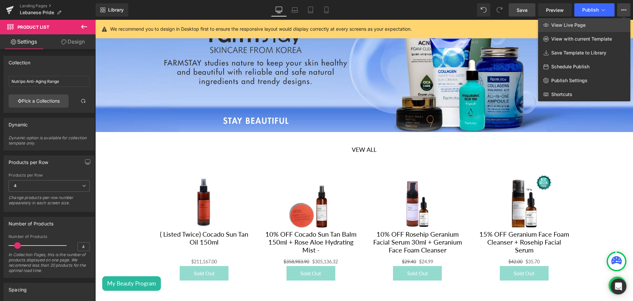
click at [578, 31] on link "View Live Page" at bounding box center [584, 25] width 92 height 14
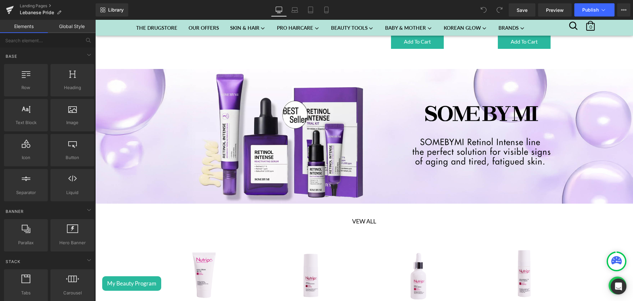
scroll to position [475, 0]
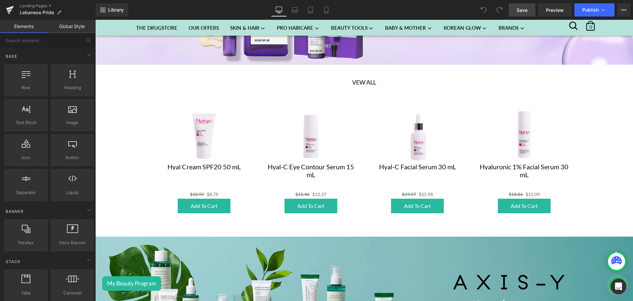
click at [518, 13] on span "Save" at bounding box center [522, 10] width 11 height 7
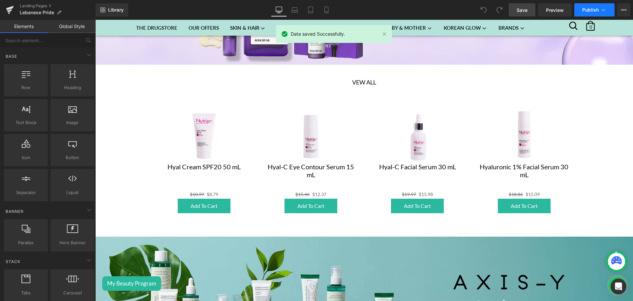
click at [583, 13] on button "Publish" at bounding box center [594, 9] width 40 height 13
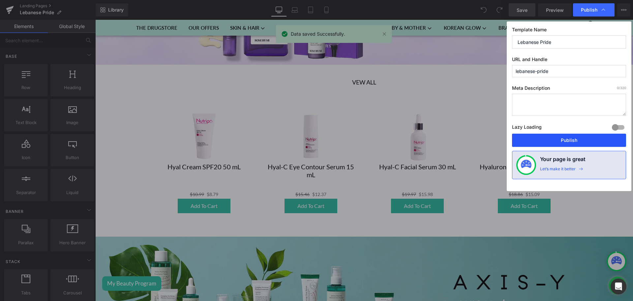
click at [547, 136] on button "Publish" at bounding box center [569, 140] width 114 height 13
